Goal: Navigation & Orientation: Find specific page/section

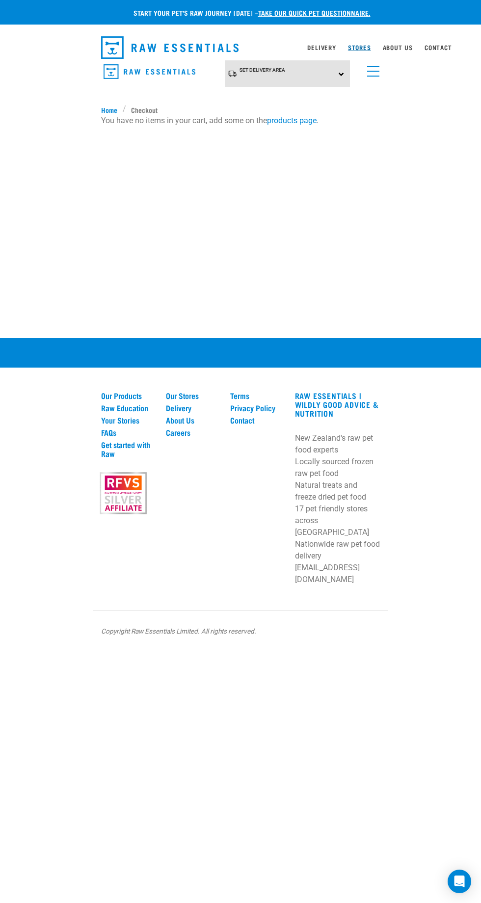
click at [359, 47] on link "Stores" at bounding box center [359, 47] width 23 height 3
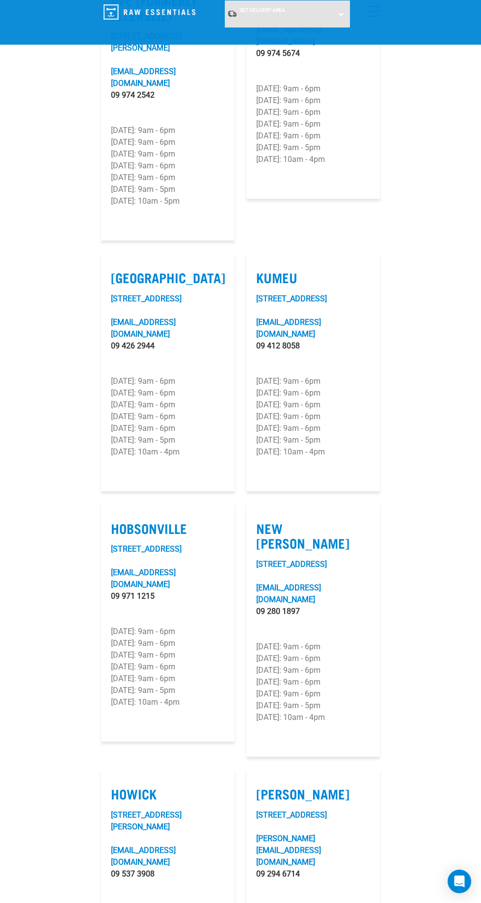
scroll to position [777, 0]
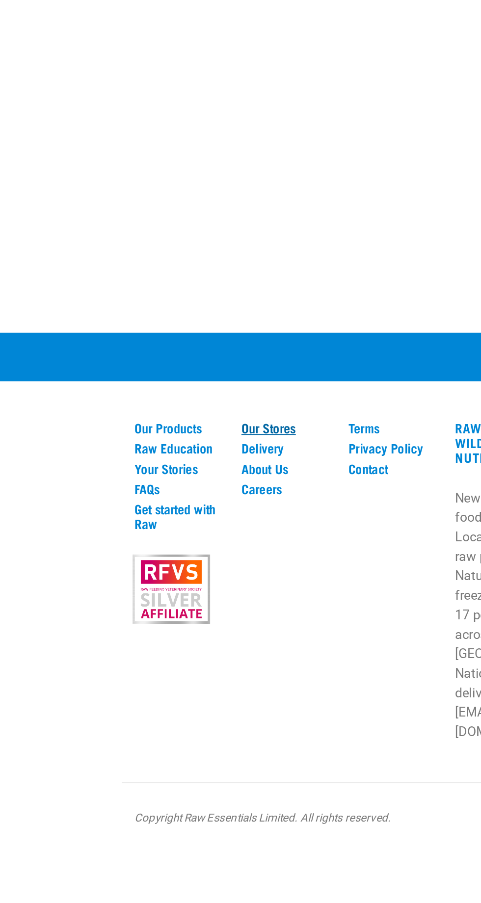
click at [194, 399] on link "Our Stores" at bounding box center [192, 395] width 53 height 9
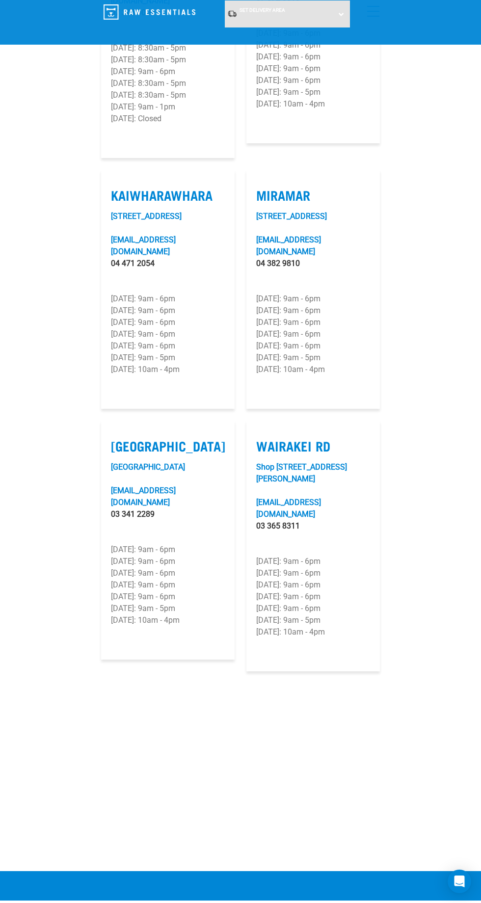
scroll to position [2111, 0]
